Goal: Information Seeking & Learning: Learn about a topic

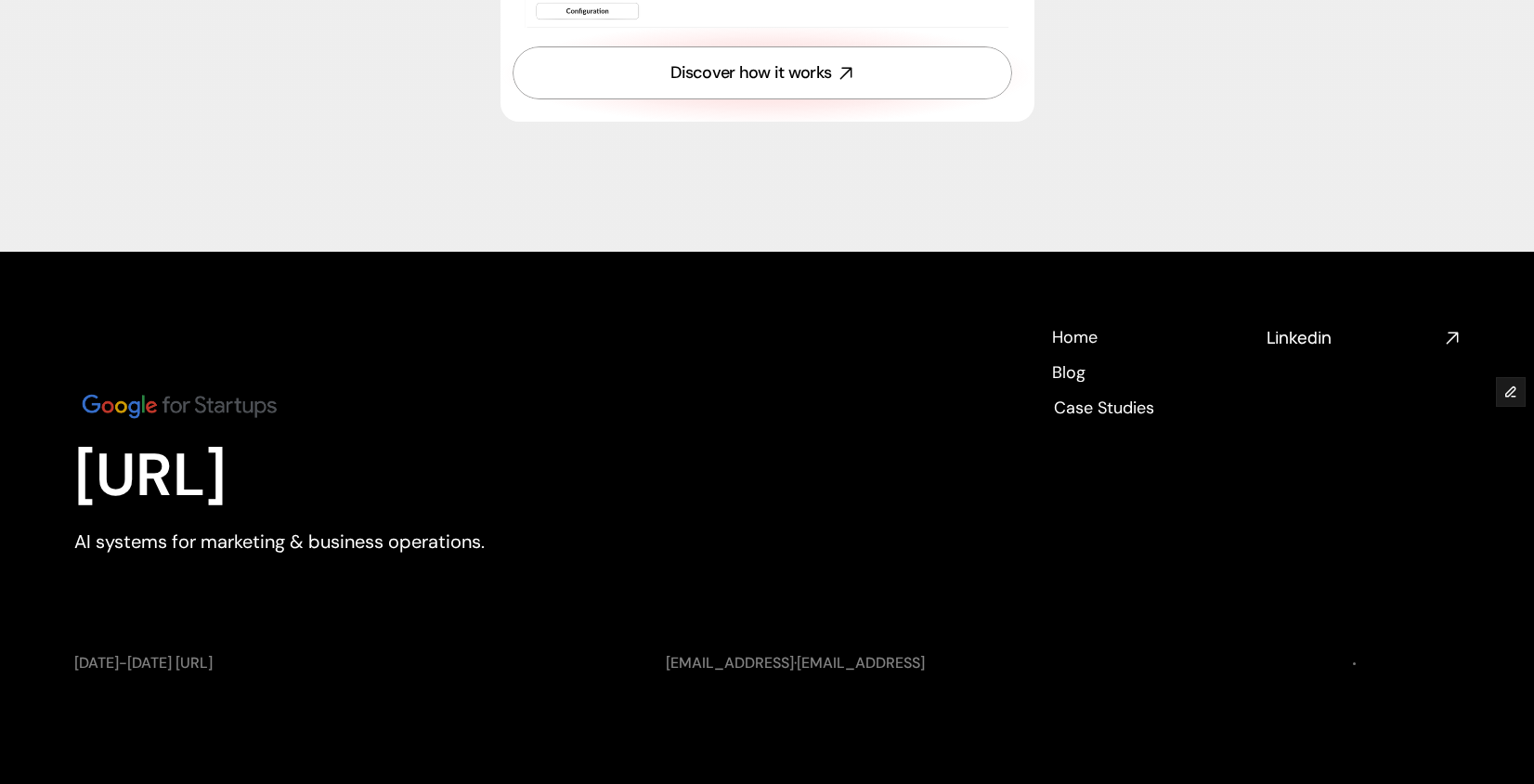
scroll to position [6819, 0]
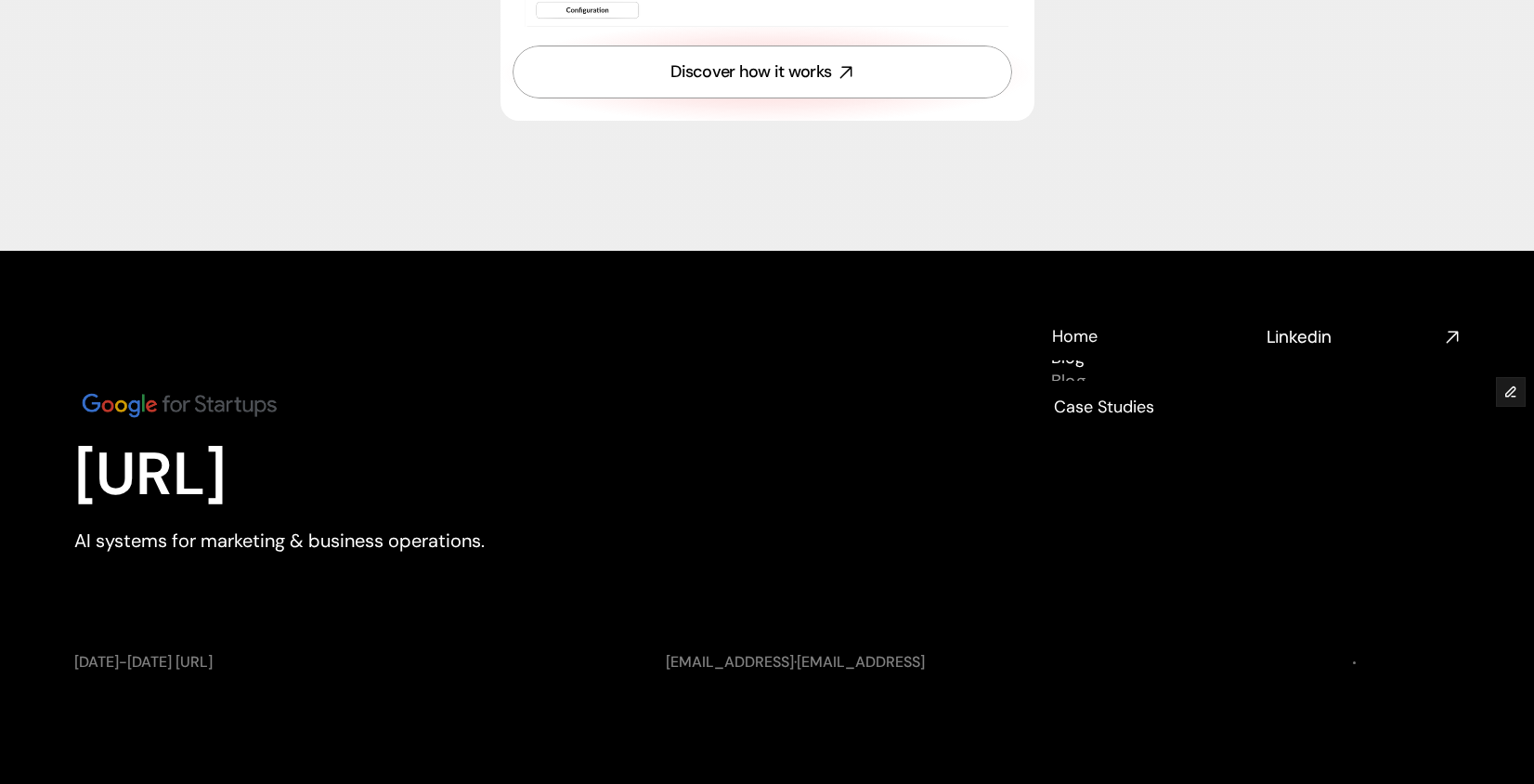
click at [1069, 367] on div "Blog Blog" at bounding box center [1068, 371] width 34 height 20
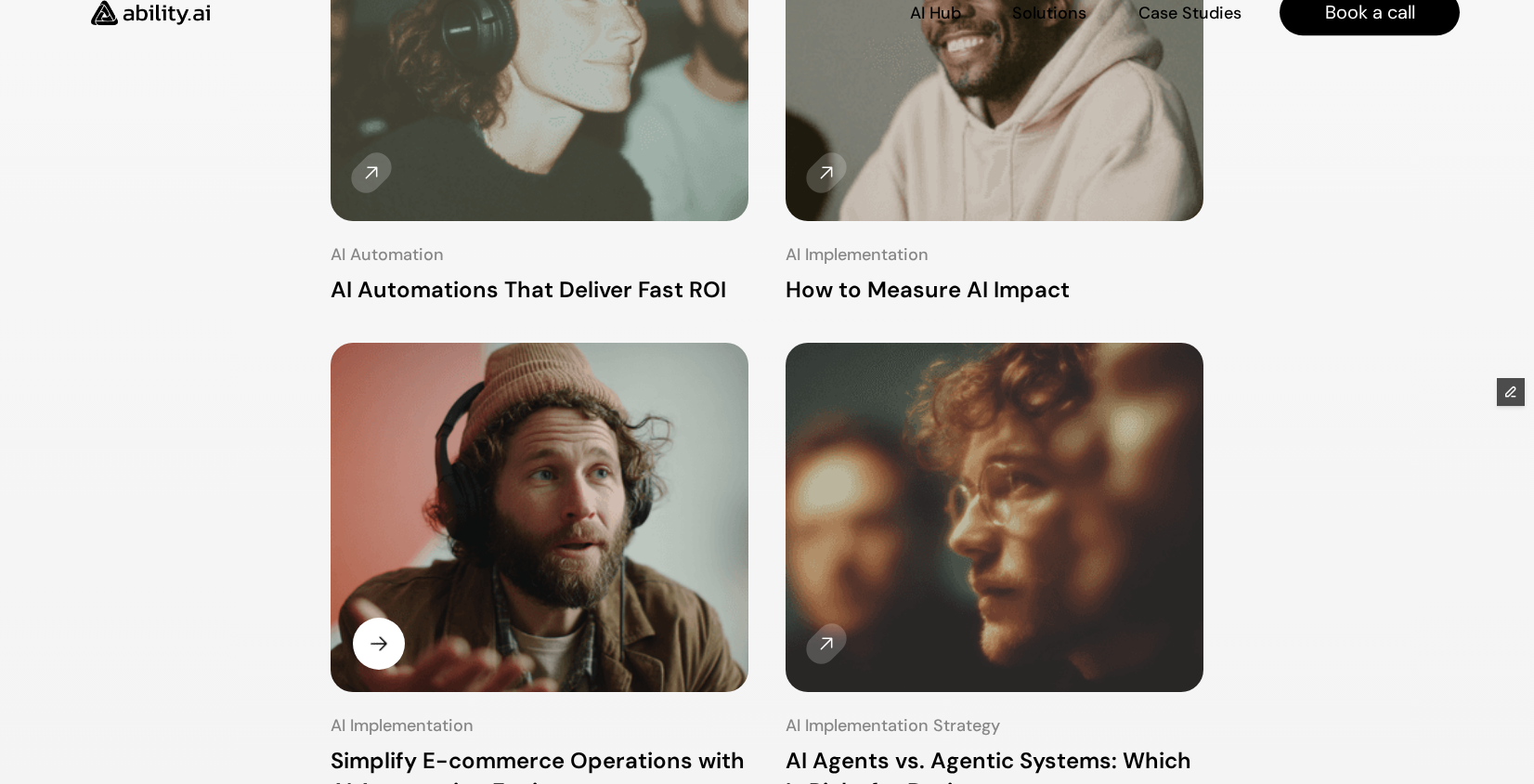
scroll to position [670, 0]
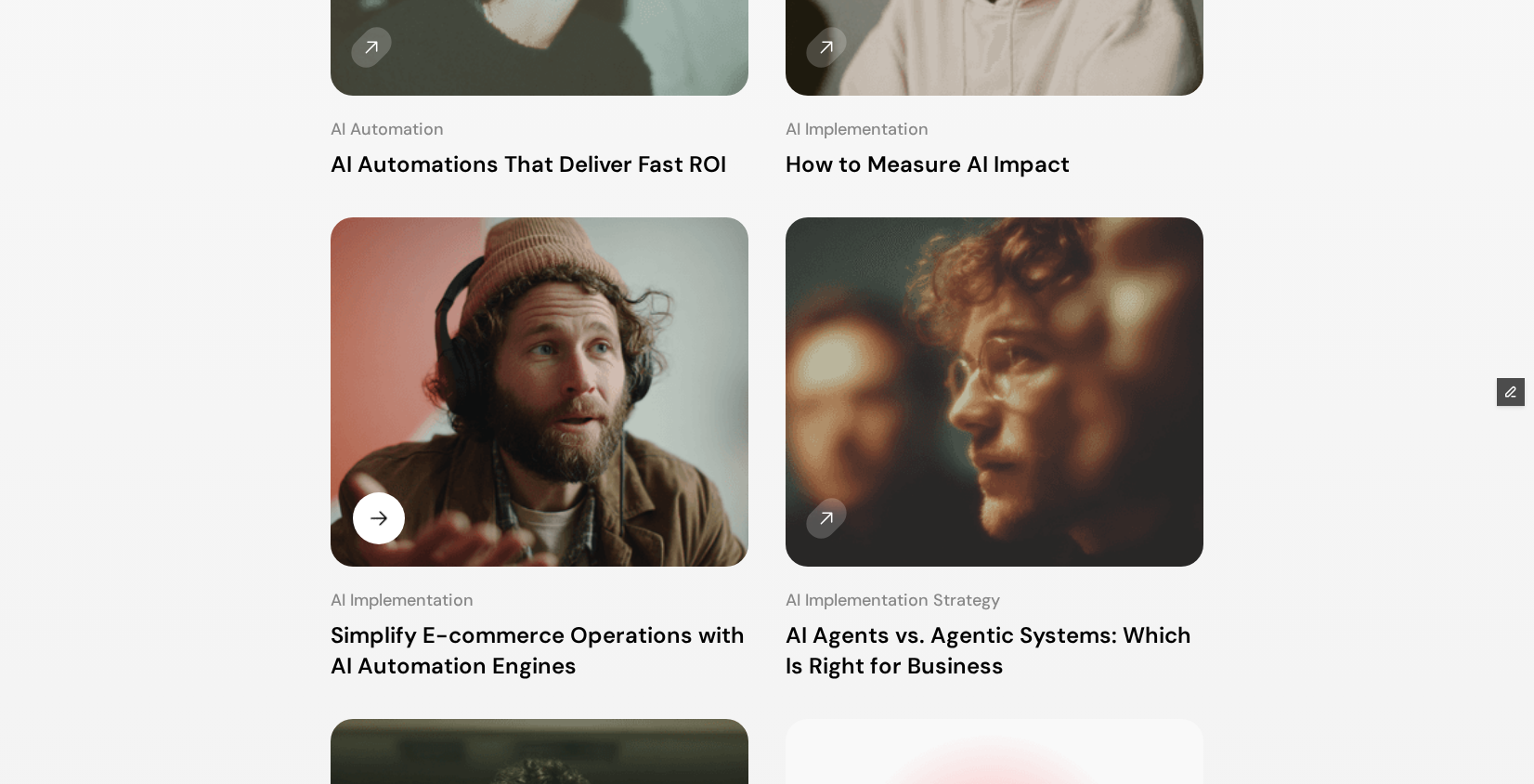
click at [641, 427] on img at bounding box center [540, 394] width 443 height 370
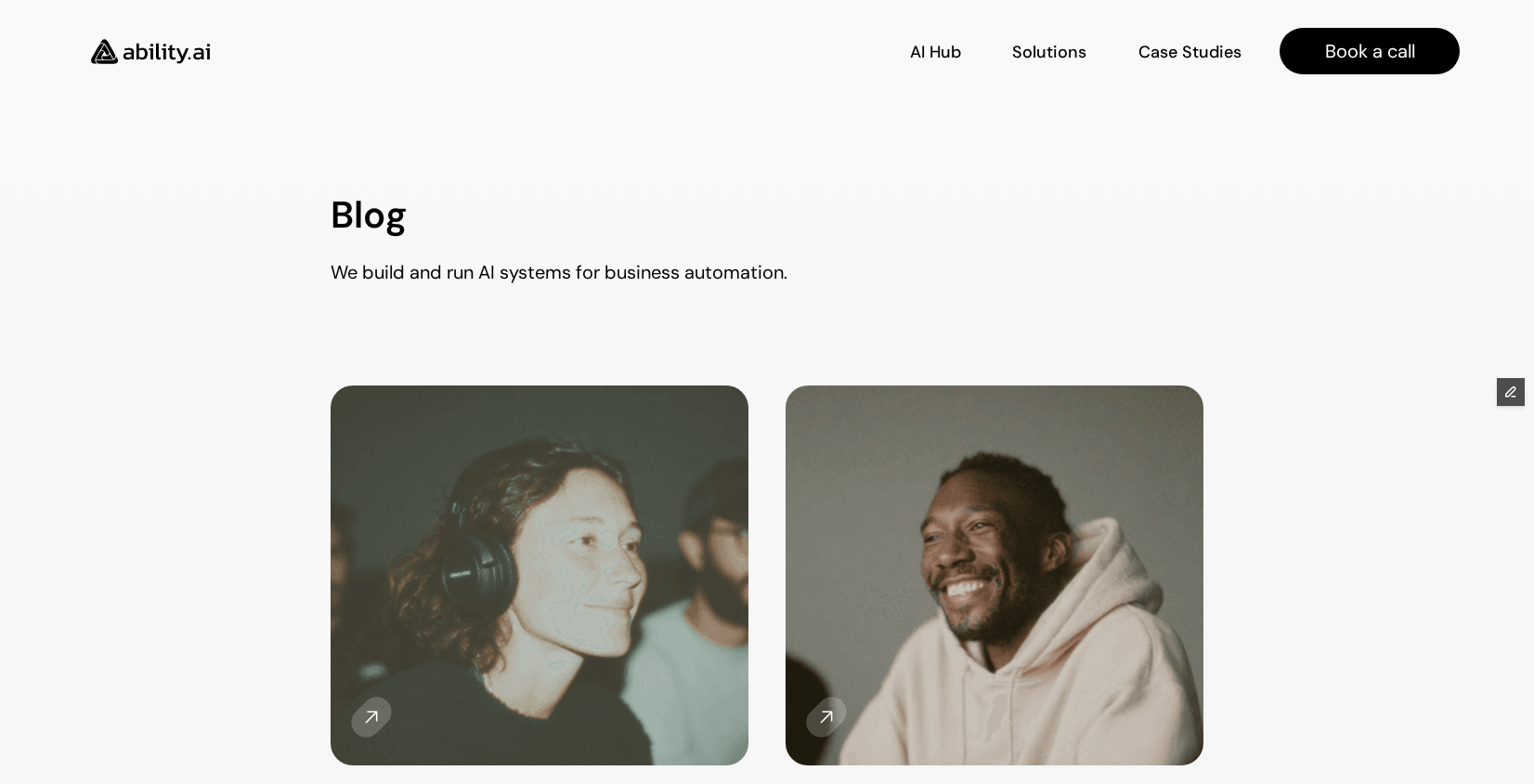
click at [168, 51] on img at bounding box center [151, 51] width 152 height 59
